Goal: Task Accomplishment & Management: Use online tool/utility

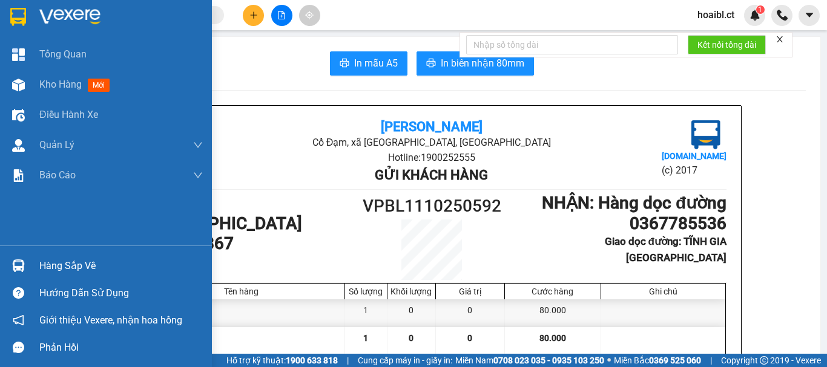
scroll to position [484, 0]
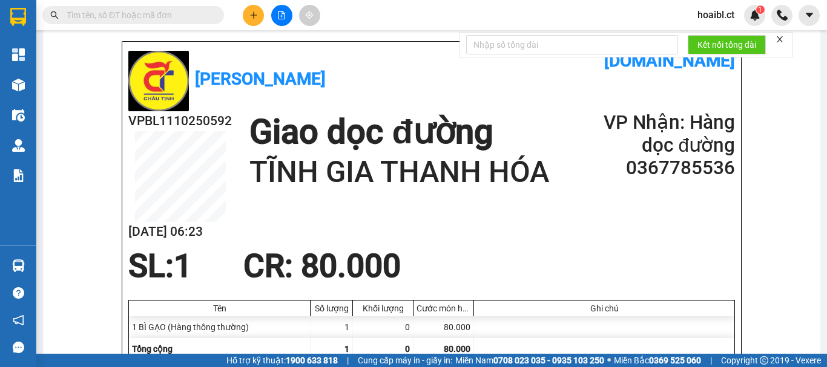
click at [162, 15] on input "text" at bounding box center [138, 14] width 143 height 13
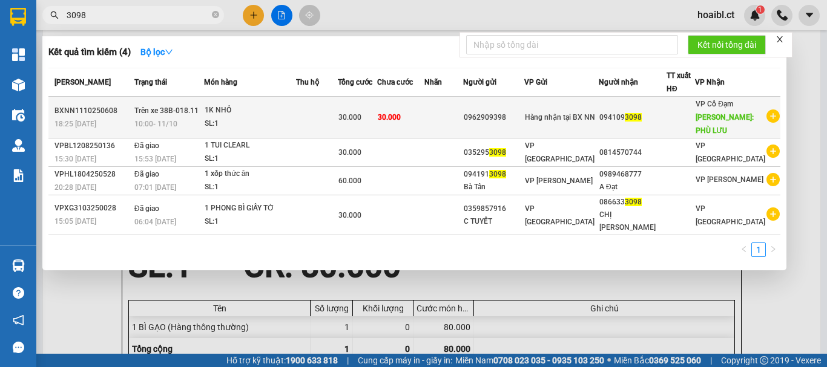
type input "3098"
click at [376, 119] on div "30.000" at bounding box center [357, 117] width 38 height 13
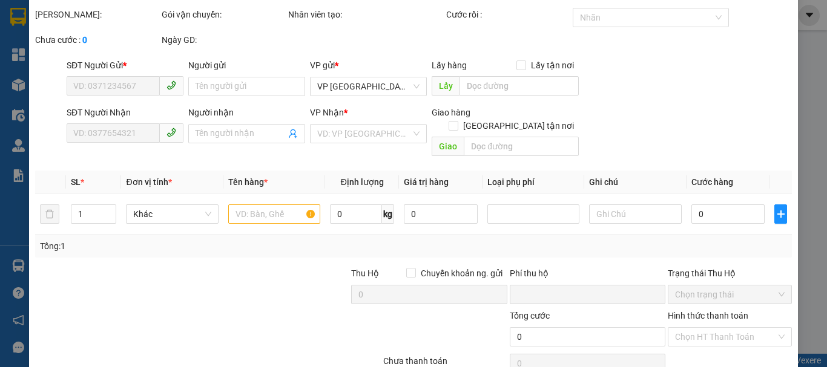
type input "0962909398"
type input "0941093098"
type input "PHÙ LƯU"
type input "0"
type input "30.000"
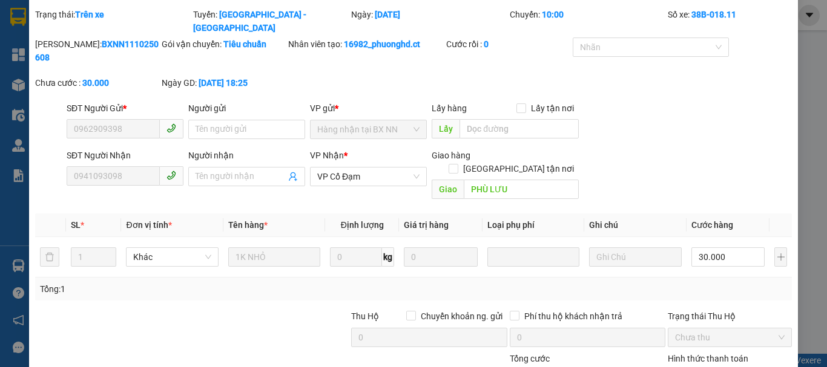
scroll to position [99, 0]
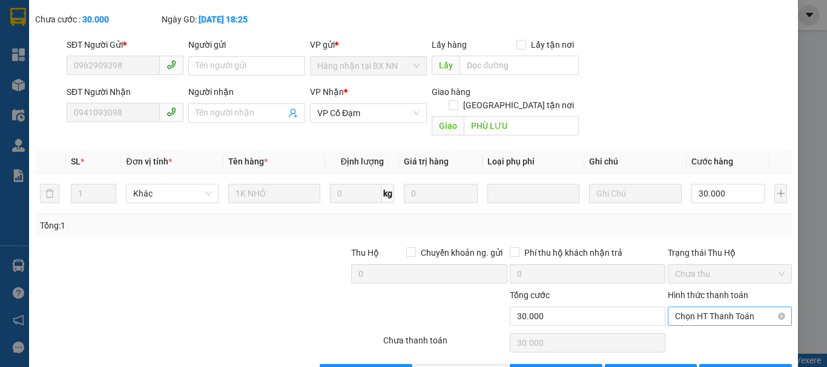
click at [699, 307] on span "Chọn HT Thanh Toán" at bounding box center [730, 316] width 110 height 18
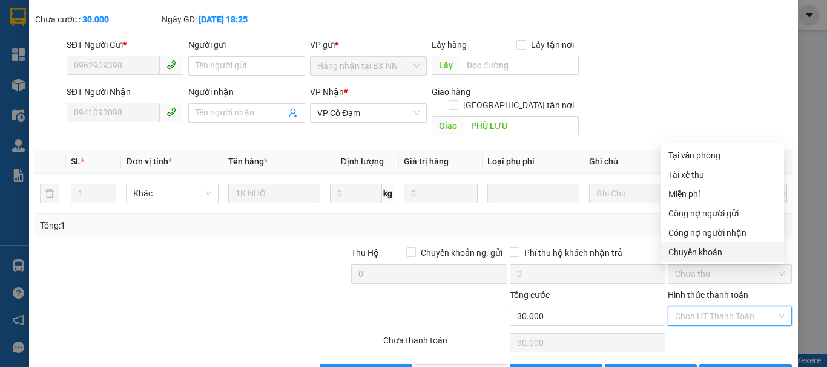
click at [698, 252] on div "Chuyển khoản" at bounding box center [722, 252] width 108 height 13
type input "0"
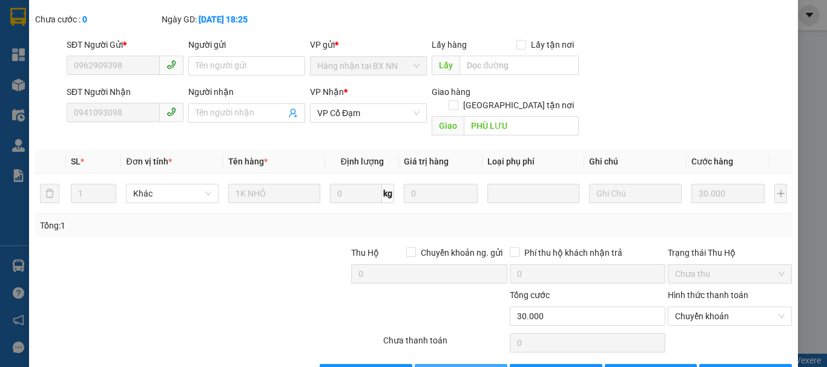
click at [453, 367] on span "[PERSON_NAME] và Giao hàng" at bounding box center [496, 373] width 116 height 13
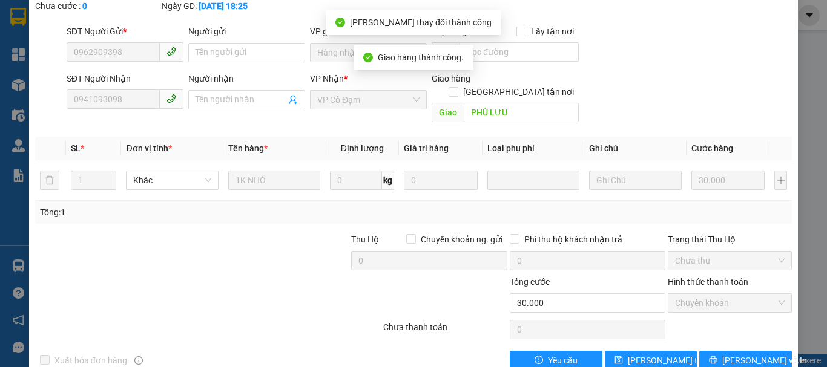
scroll to position [0, 0]
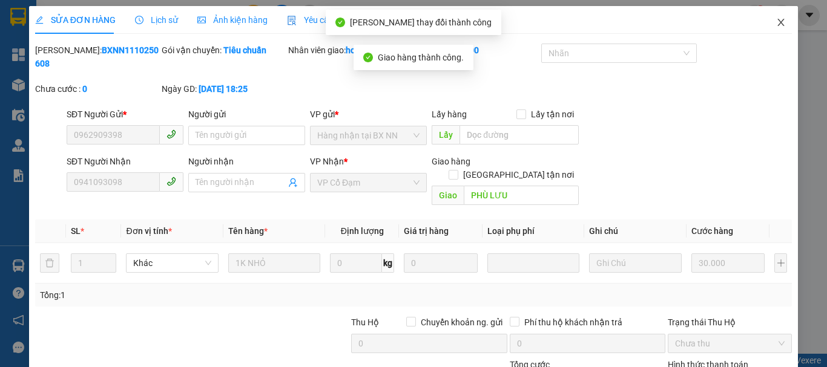
click at [776, 18] on icon "close" at bounding box center [781, 23] width 10 height 10
